Goal: Check status: Check status

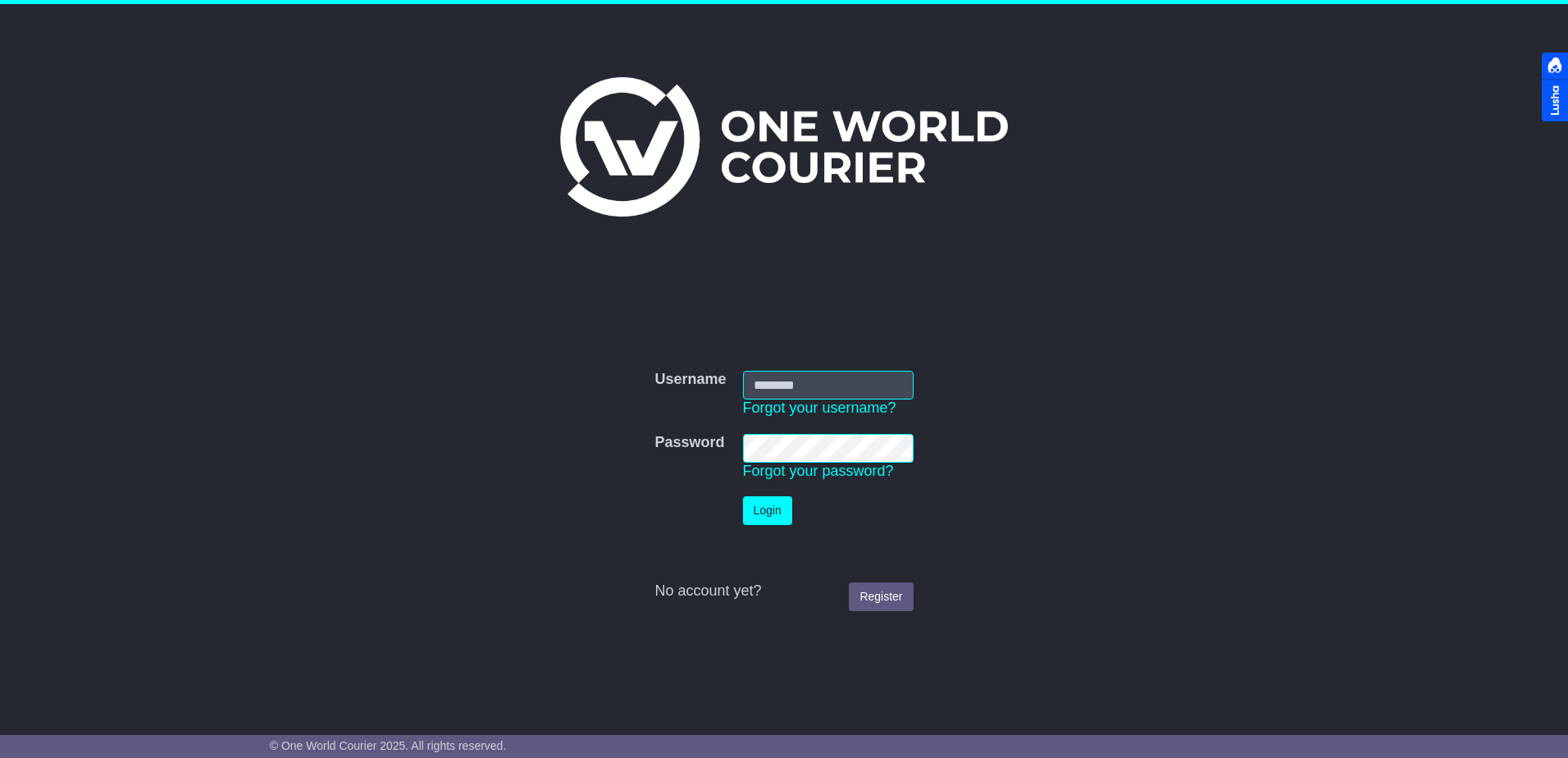
type input "**********"
click at [766, 510] on button "Login" at bounding box center [768, 510] width 50 height 29
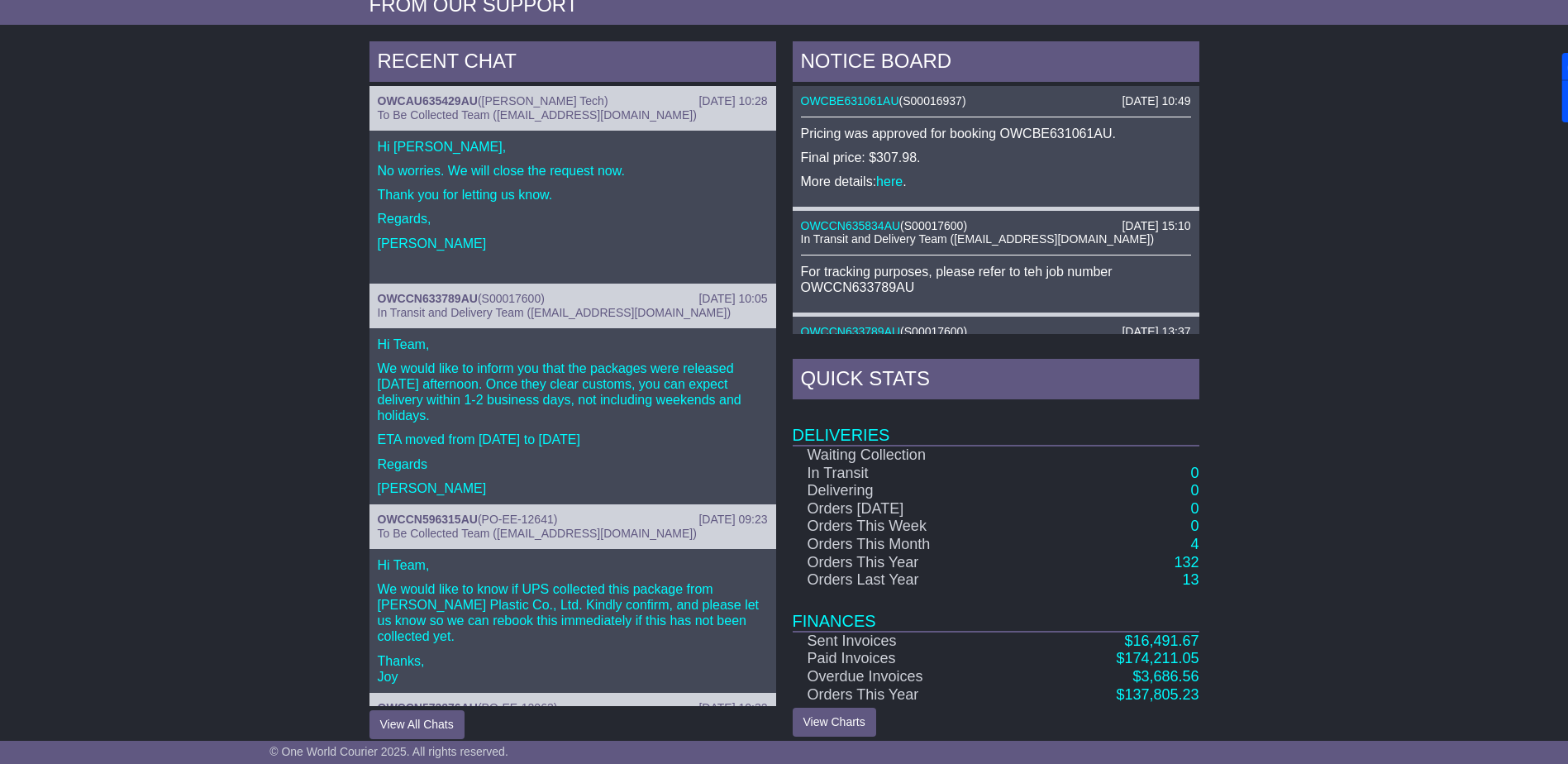
scroll to position [681, 0]
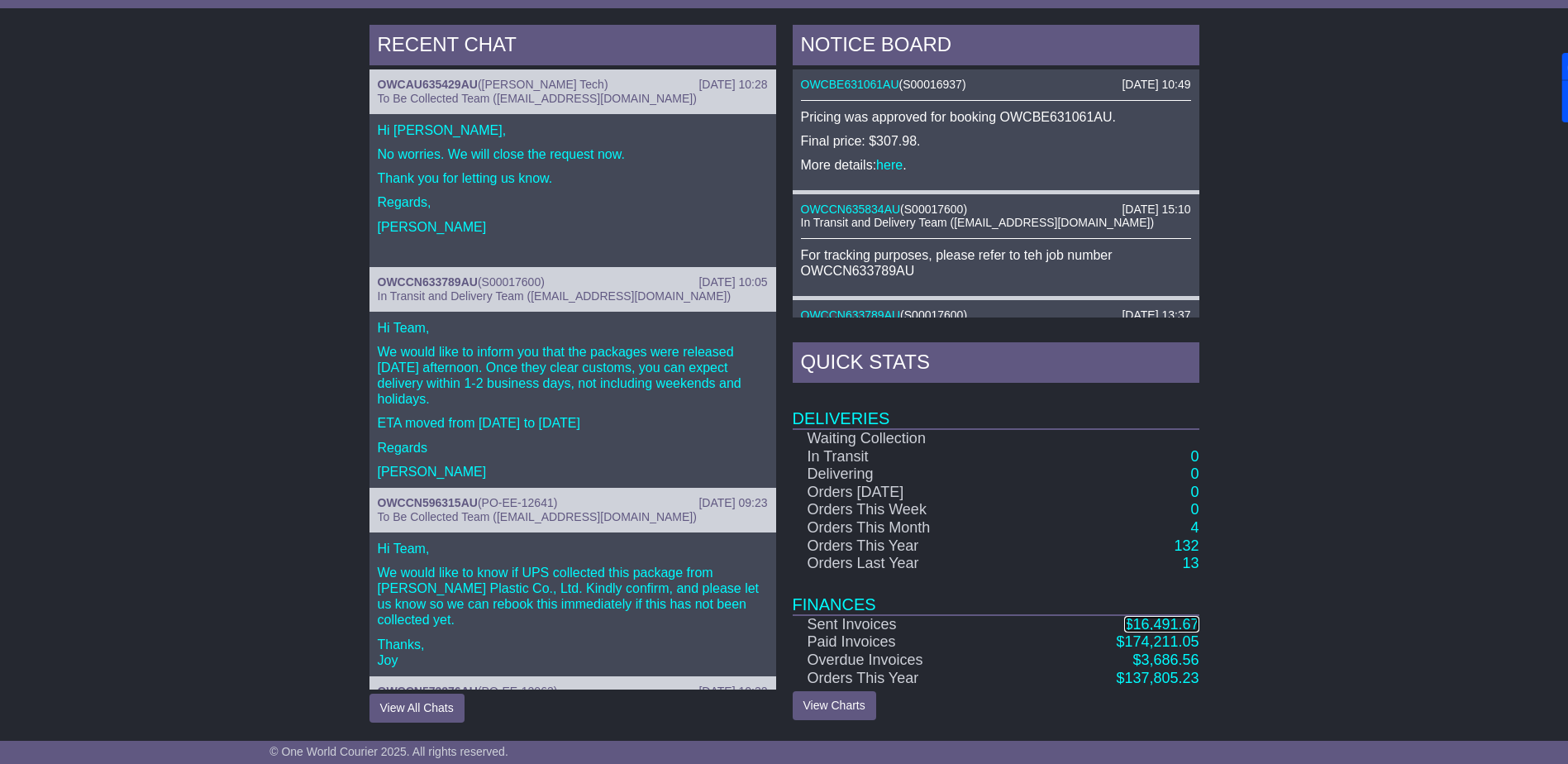
click at [1138, 617] on span "16,491.67" at bounding box center [1166, 623] width 66 height 17
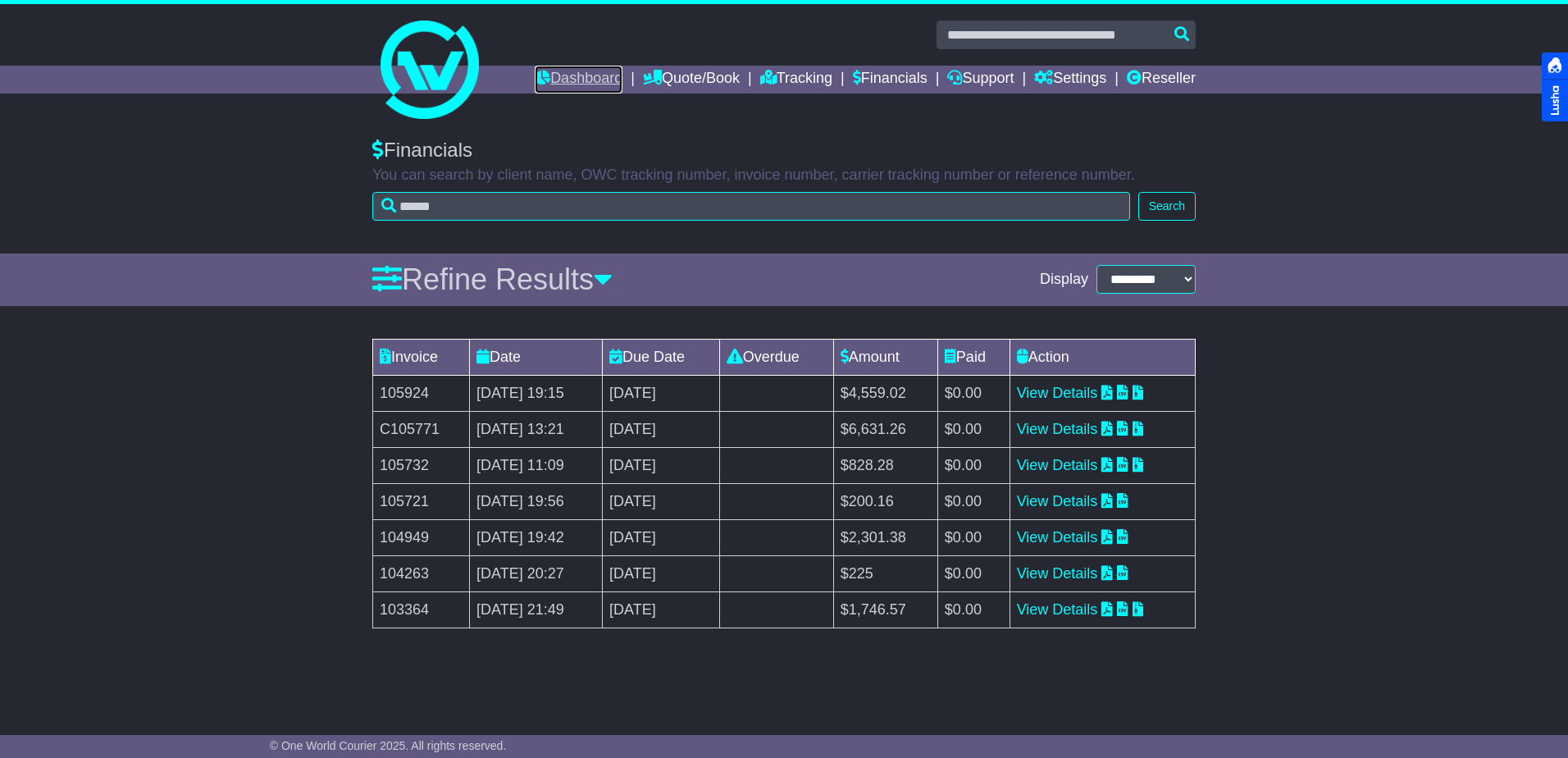
click at [561, 66] on link "Dashboard" at bounding box center [579, 79] width 88 height 28
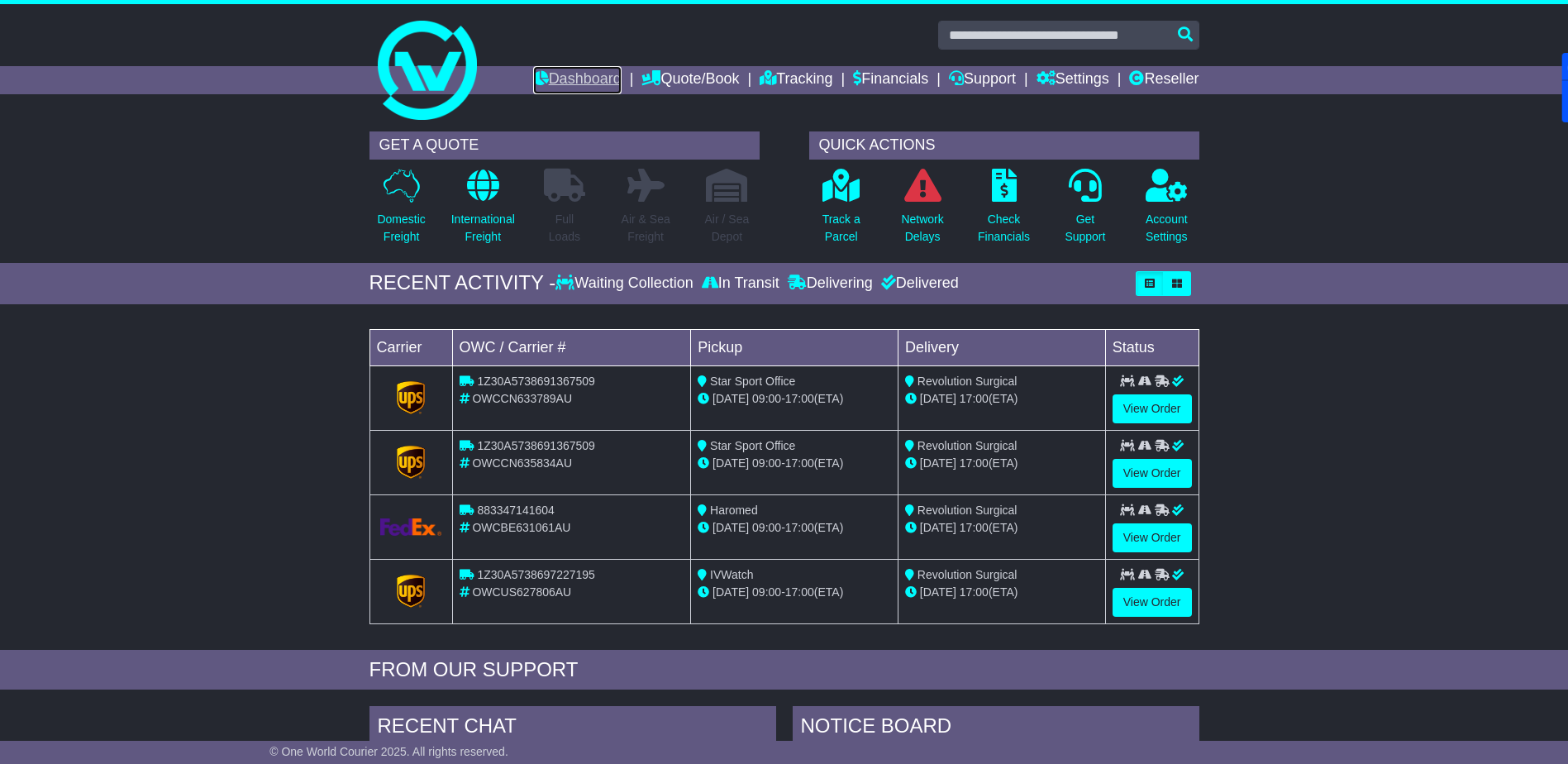
click at [577, 79] on link "Dashboard" at bounding box center [577, 80] width 89 height 28
